Goal: Information Seeking & Learning: Learn about a topic

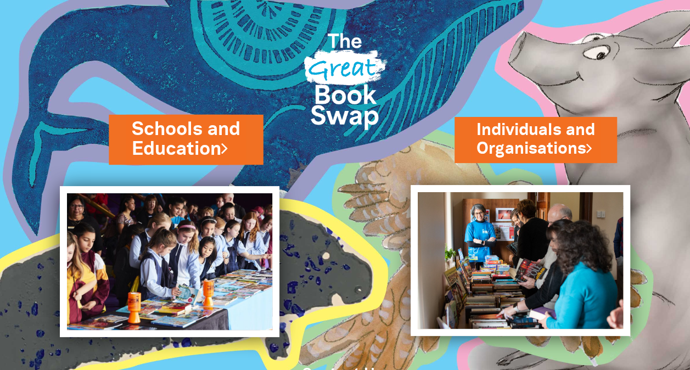
click at [192, 152] on link "Schools and Education" at bounding box center [186, 139] width 108 height 46
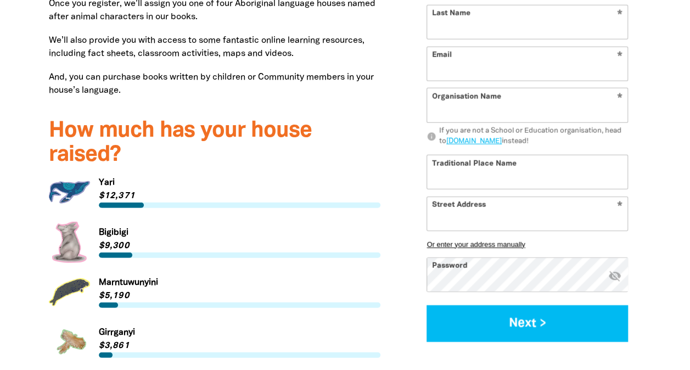
scroll to position [1417, 0]
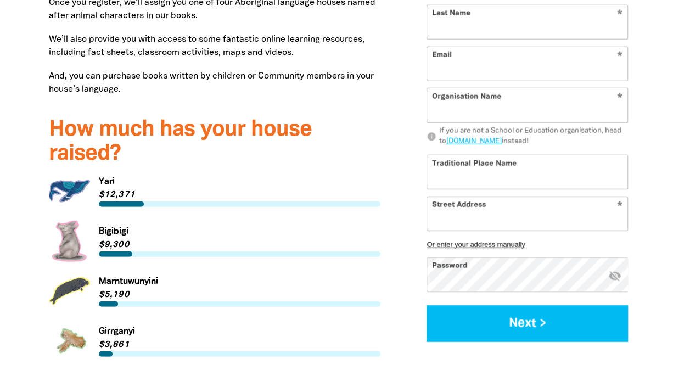
click at [69, 171] on link "Link to Yari" at bounding box center [215, 191] width 332 height 41
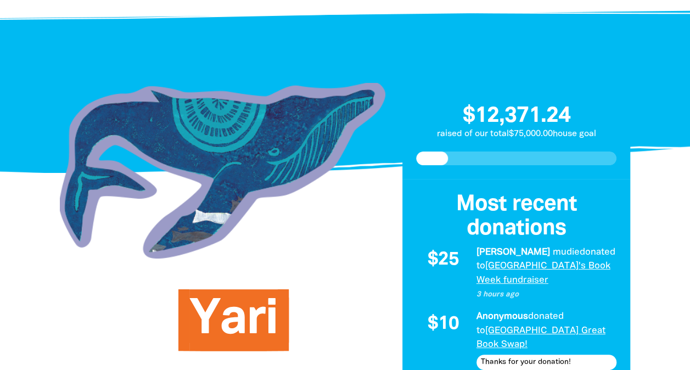
scroll to position [57, 0]
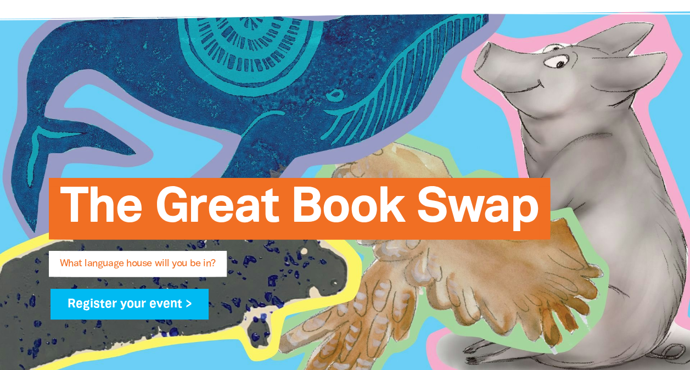
scroll to position [1424, 0]
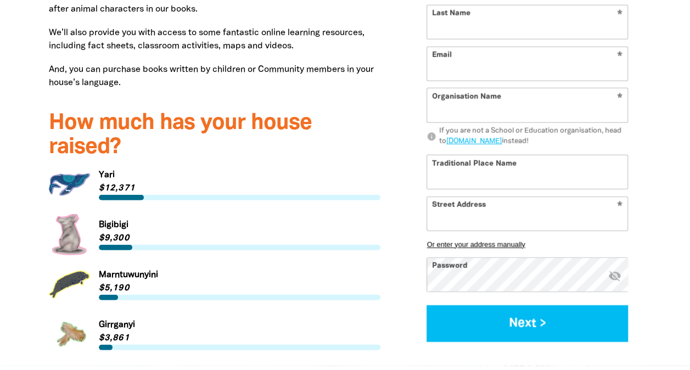
click at [70, 214] on link "Link to [GEOGRAPHIC_DATA]" at bounding box center [215, 234] width 332 height 41
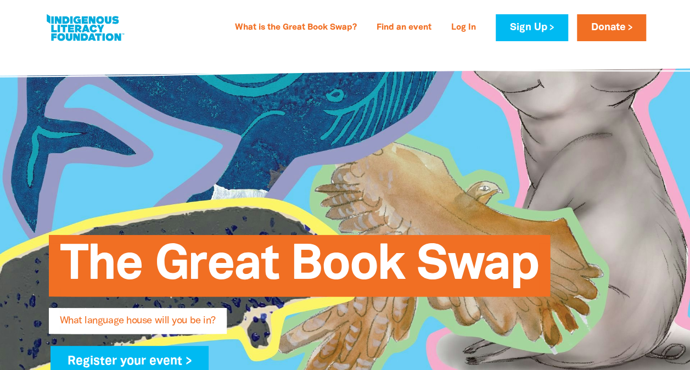
scroll to position [1424, 0]
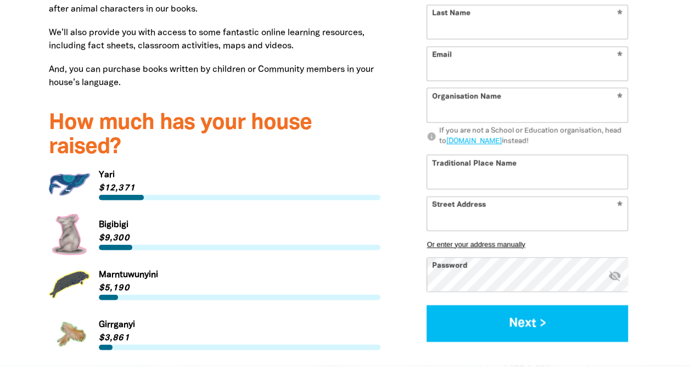
click at [71, 266] on link "Link to Marntuwunyini" at bounding box center [215, 284] width 332 height 41
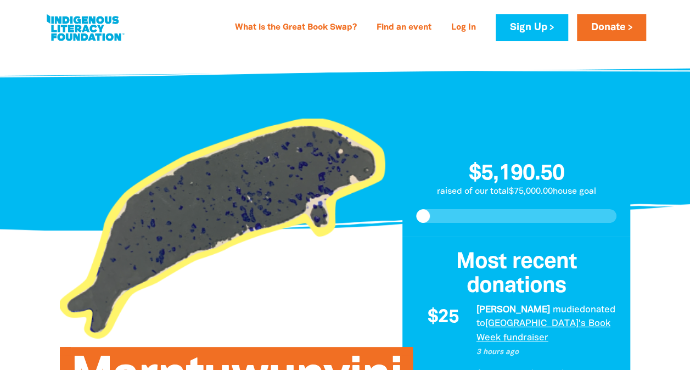
scroll to position [1424, 0]
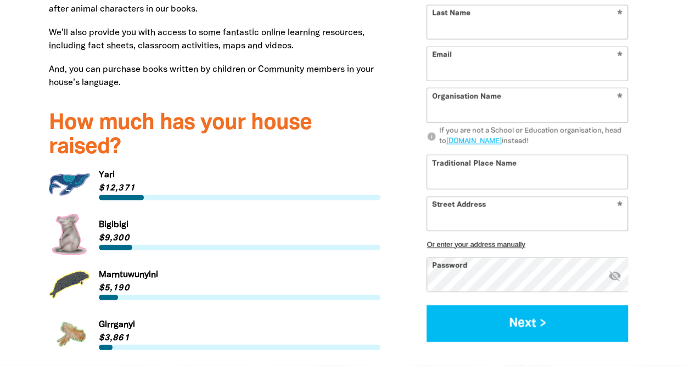
click at [76, 314] on link "Link to Girrganyi" at bounding box center [215, 334] width 332 height 41
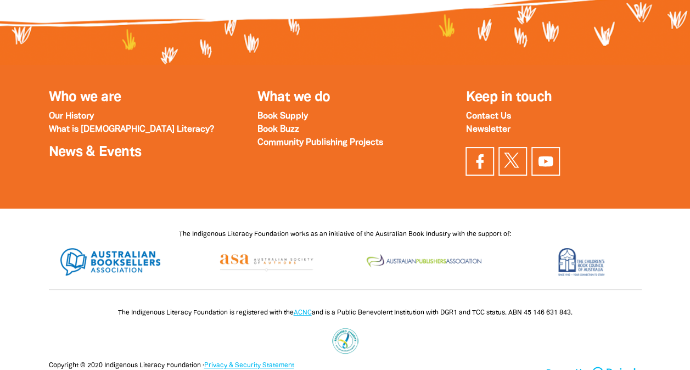
scroll to position [3888, 0]
